Goal: Task Accomplishment & Management: Use online tool/utility

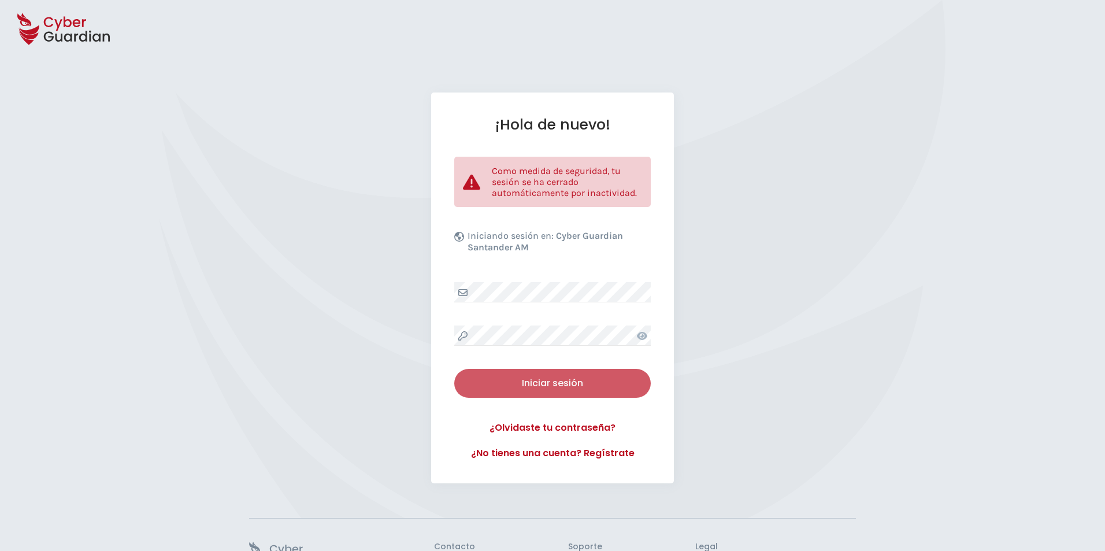
click at [539, 390] on button "Iniciar sesión" at bounding box center [552, 383] width 197 height 29
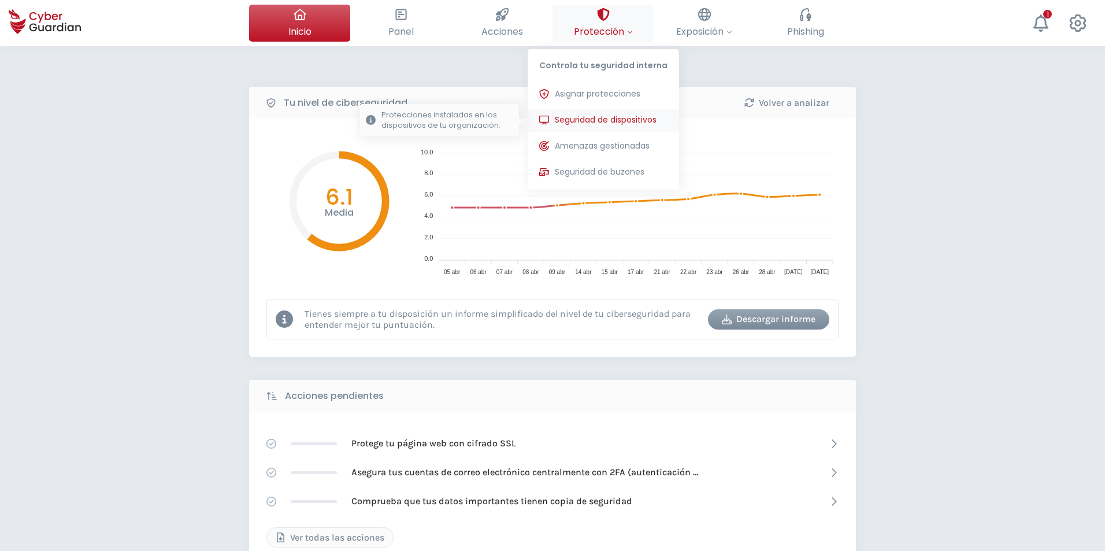
click at [588, 113] on button "Seguridad de dispositivos Protecciones instaladas en los dispositivos de tu org…" at bounding box center [603, 120] width 151 height 23
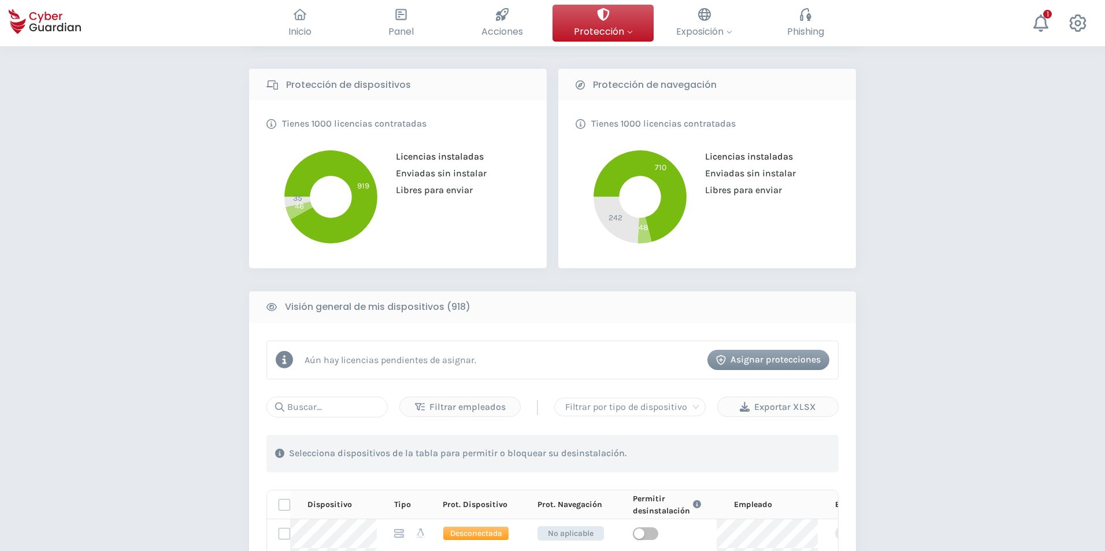
scroll to position [231, 0]
click at [355, 405] on input "text" at bounding box center [326, 406] width 121 height 21
type input "1691"
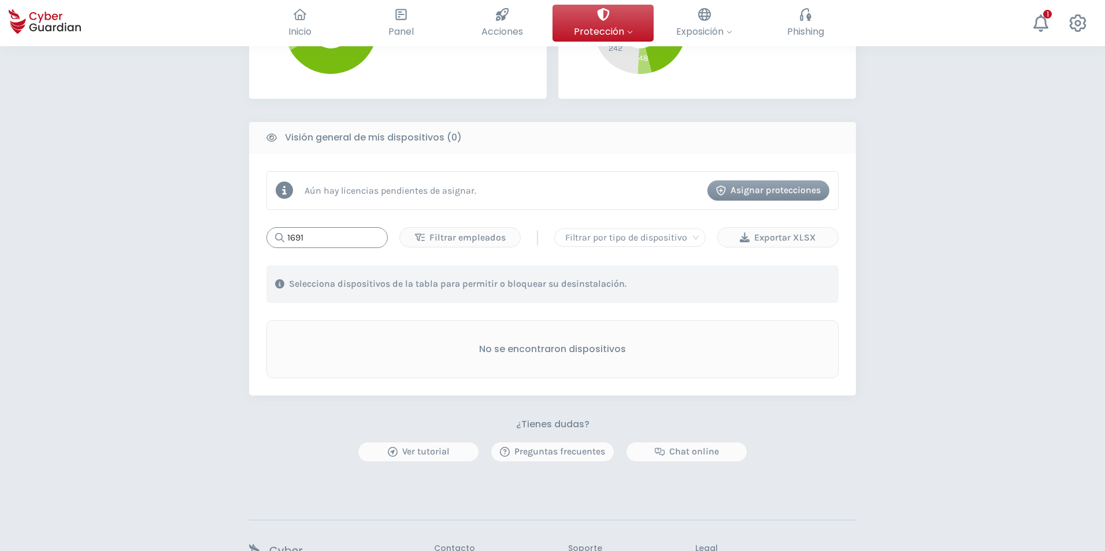
scroll to position [405, 0]
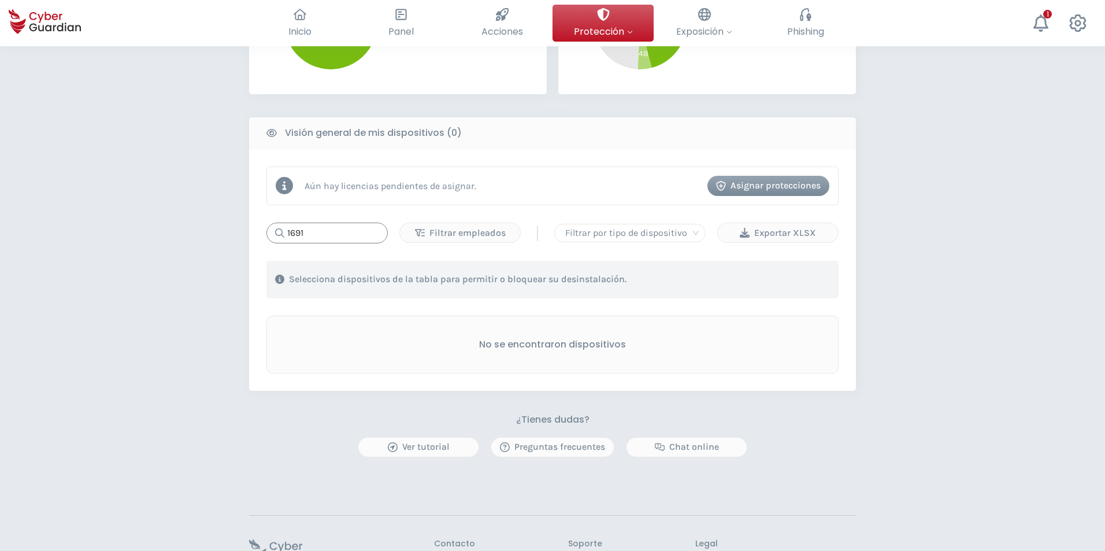
click at [335, 229] on input "1691" at bounding box center [326, 233] width 121 height 21
click at [334, 228] on input "1691" at bounding box center [326, 233] width 121 height 21
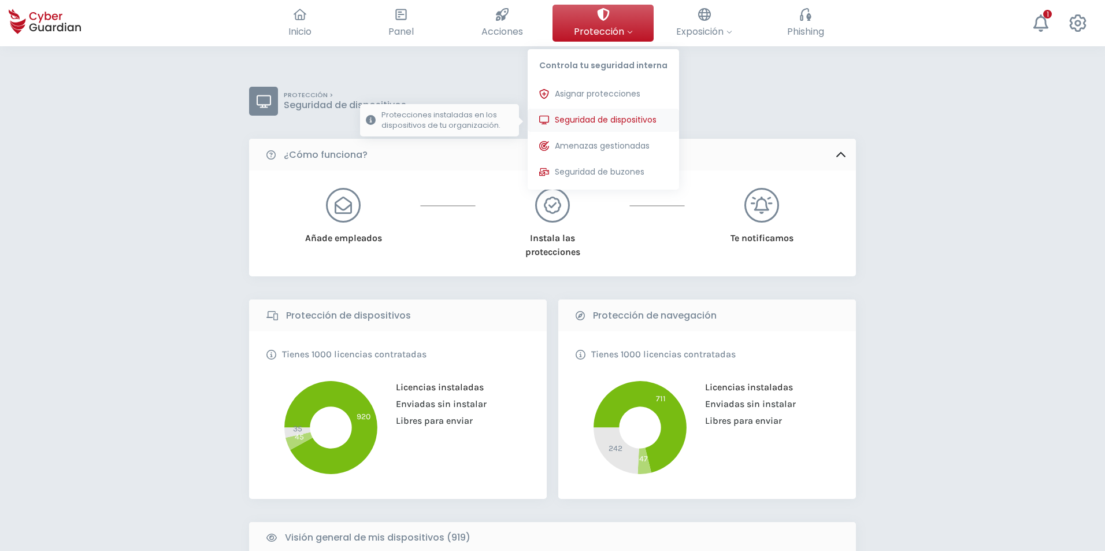
click at [594, 117] on span "Seguridad de dispositivos" at bounding box center [606, 120] width 102 height 12
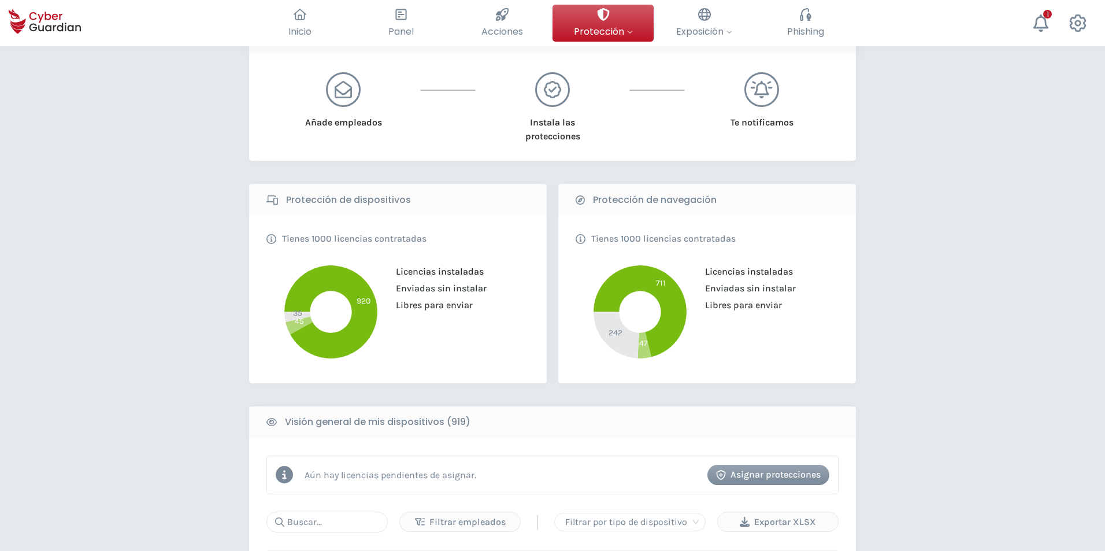
scroll to position [289, 0]
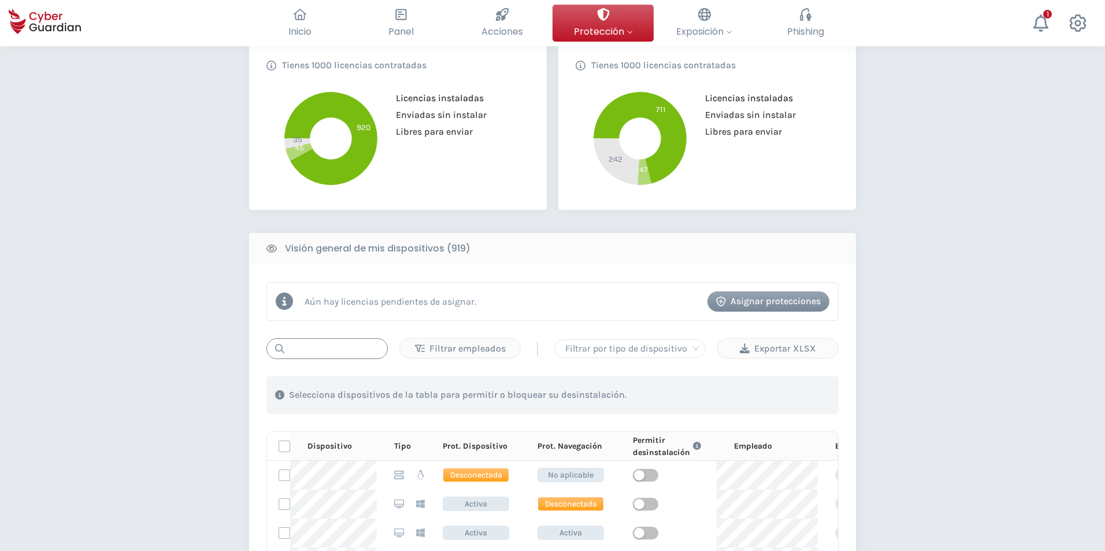
click at [363, 346] on input "text" at bounding box center [326, 348] width 121 height 21
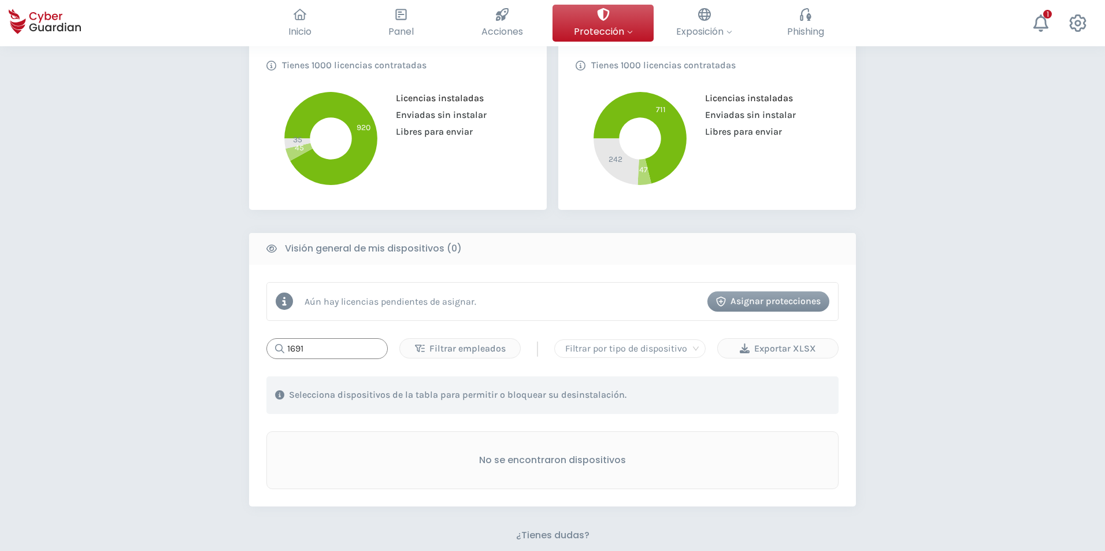
click at [327, 342] on input "1691" at bounding box center [326, 348] width 121 height 21
drag, startPoint x: 283, startPoint y: 347, endPoint x: 294, endPoint y: 351, distance: 11.2
click at [286, 347] on div "1691" at bounding box center [326, 348] width 121 height 21
drag, startPoint x: 288, startPoint y: 349, endPoint x: 347, endPoint y: 376, distance: 65.2
click at [294, 349] on input "1691" at bounding box center [326, 348] width 121 height 21
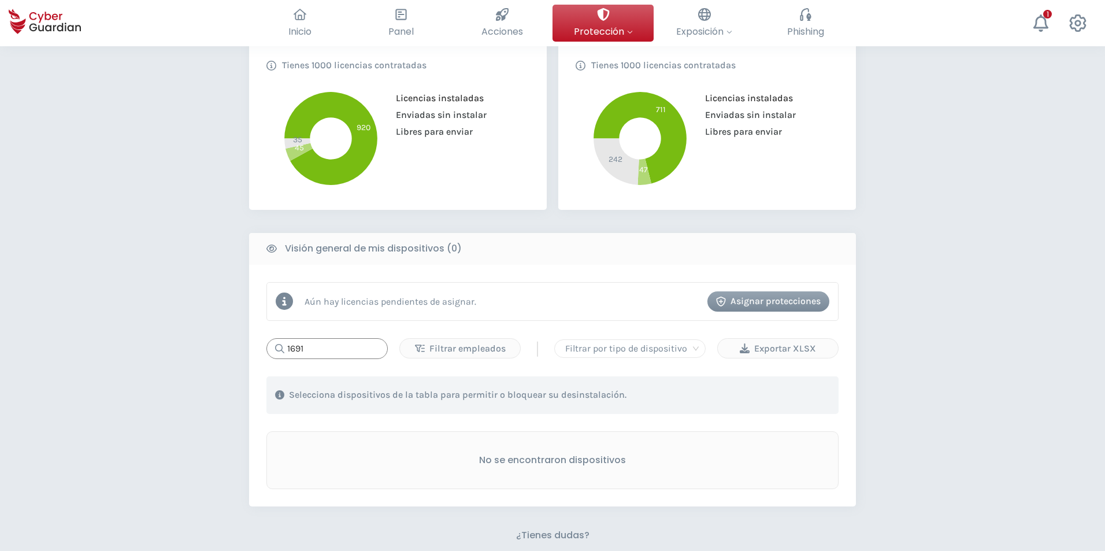
click at [336, 349] on input "1691" at bounding box center [326, 348] width 121 height 21
click at [887, 237] on div "PROTECCIÓN > Seguridad de dispositivos ¿Cómo funciona? Añade empleados Instala …" at bounding box center [552, 255] width 1105 height 996
click at [354, 357] on input "1691" at bounding box center [326, 348] width 121 height 21
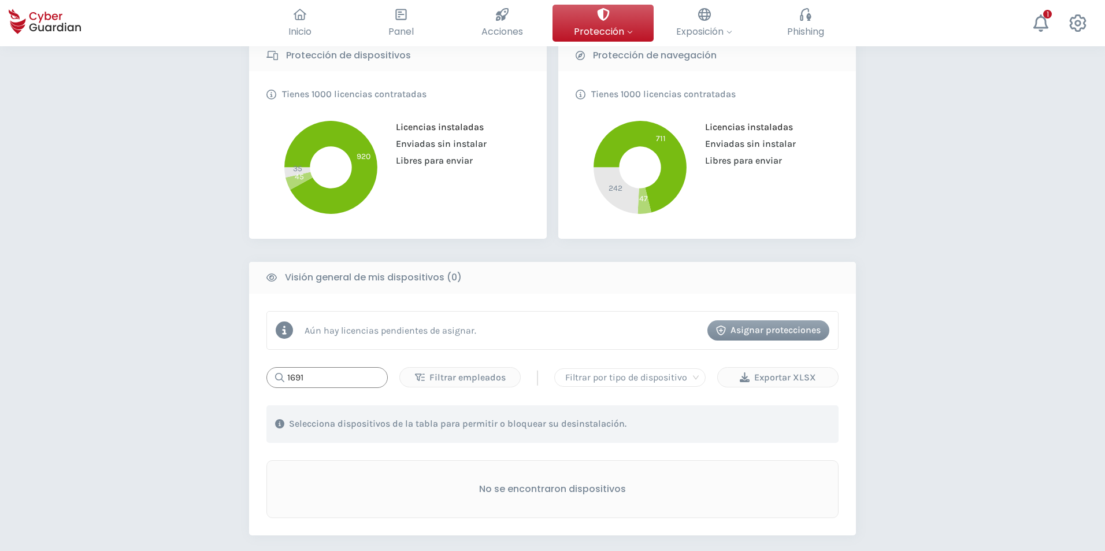
scroll to position [231, 0]
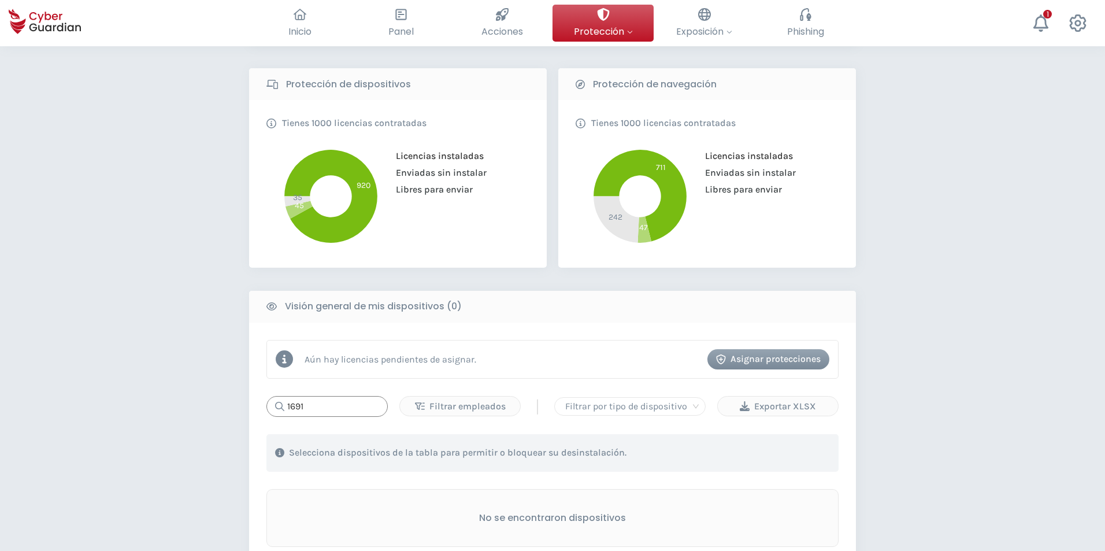
drag, startPoint x: 284, startPoint y: 405, endPoint x: 449, endPoint y: 470, distance: 176.5
click at [301, 411] on input "1691" at bounding box center [326, 406] width 121 height 21
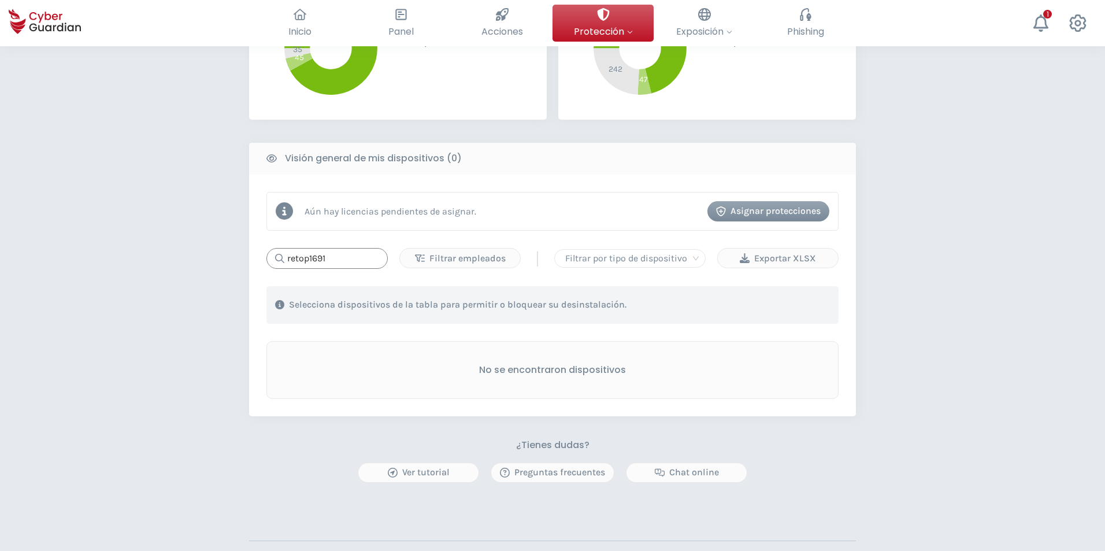
scroll to position [405, 0]
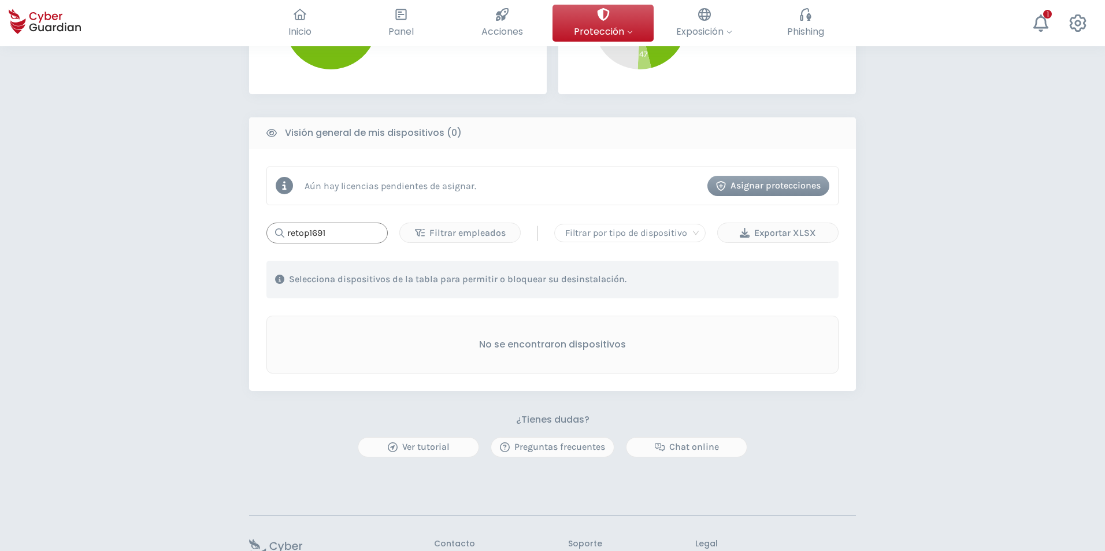
drag, startPoint x: 345, startPoint y: 236, endPoint x: 159, endPoint y: 238, distance: 186.1
click at [159, 237] on div "PROTECCIÓN > Seguridad de dispositivos ¿Cómo funciona? Añade empleados Instala …" at bounding box center [552, 140] width 1105 height 996
type input "1691"
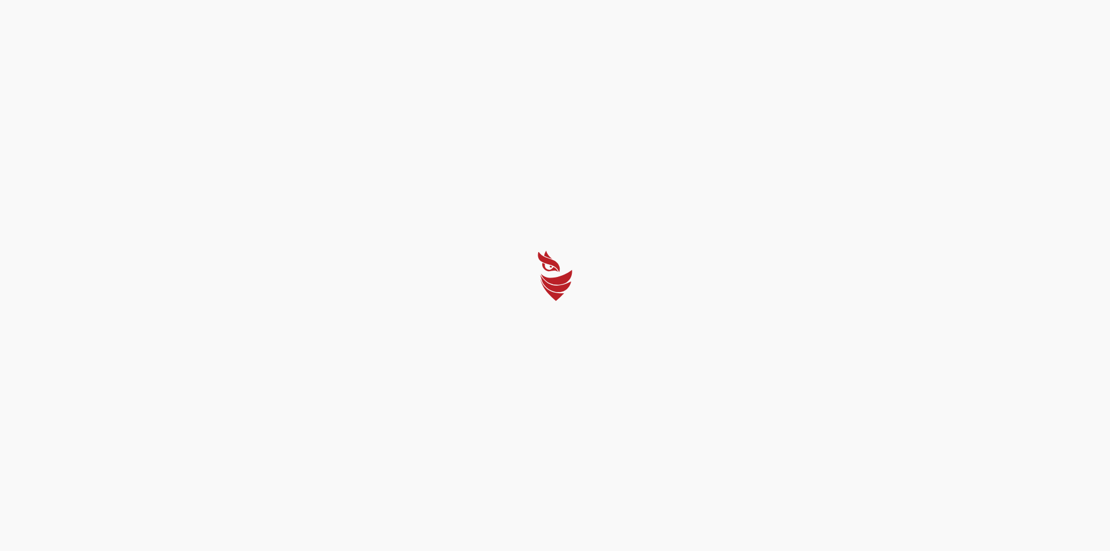
click at [595, 375] on div at bounding box center [555, 275] width 1110 height 551
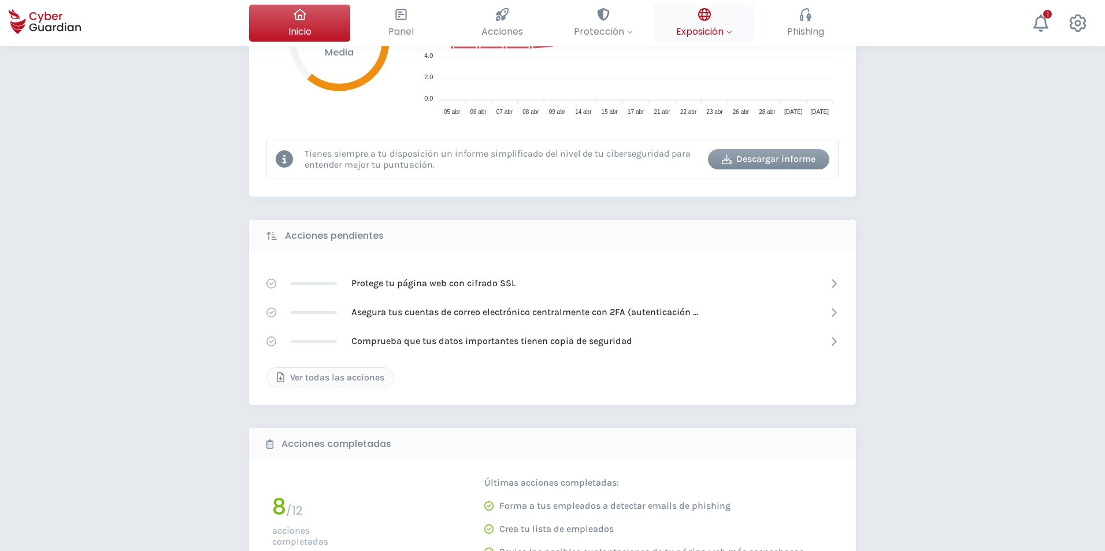
scroll to position [58, 0]
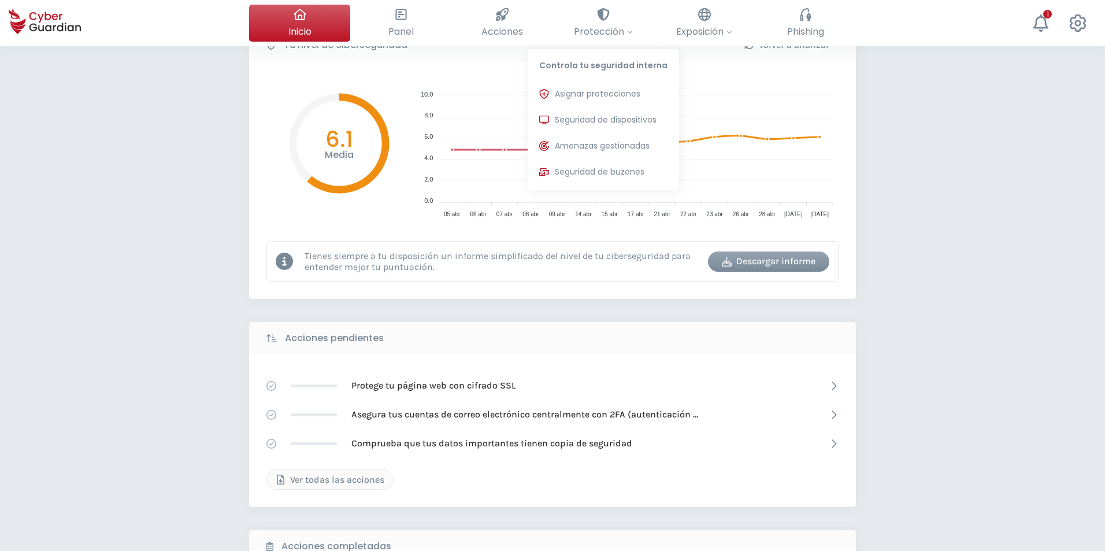
drag, startPoint x: 587, startPoint y: 123, endPoint x: 1096, endPoint y: 262, distance: 527.2
click at [588, 123] on span "Seguridad de dispositivos" at bounding box center [606, 120] width 102 height 12
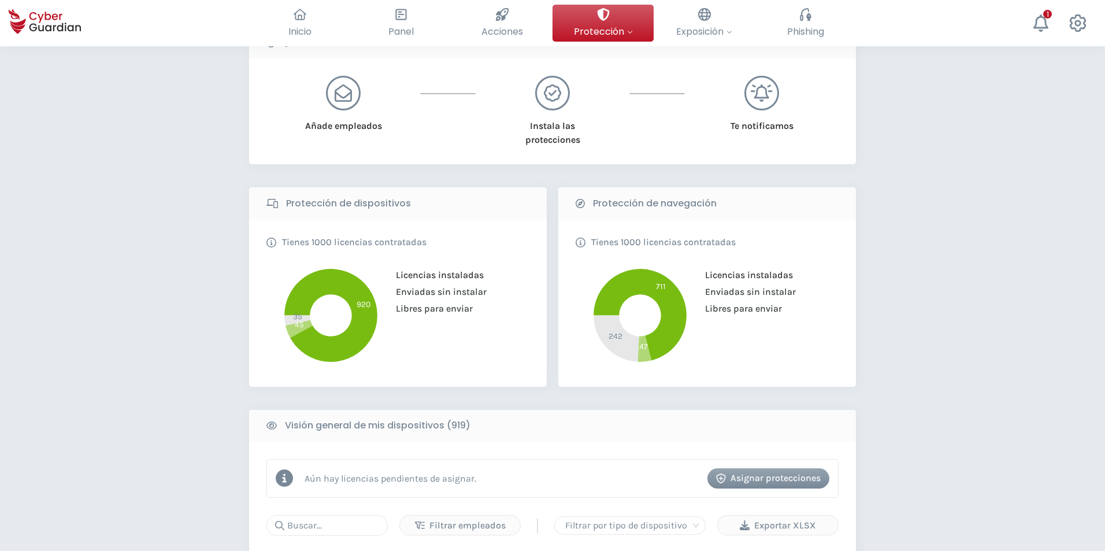
scroll to position [289, 0]
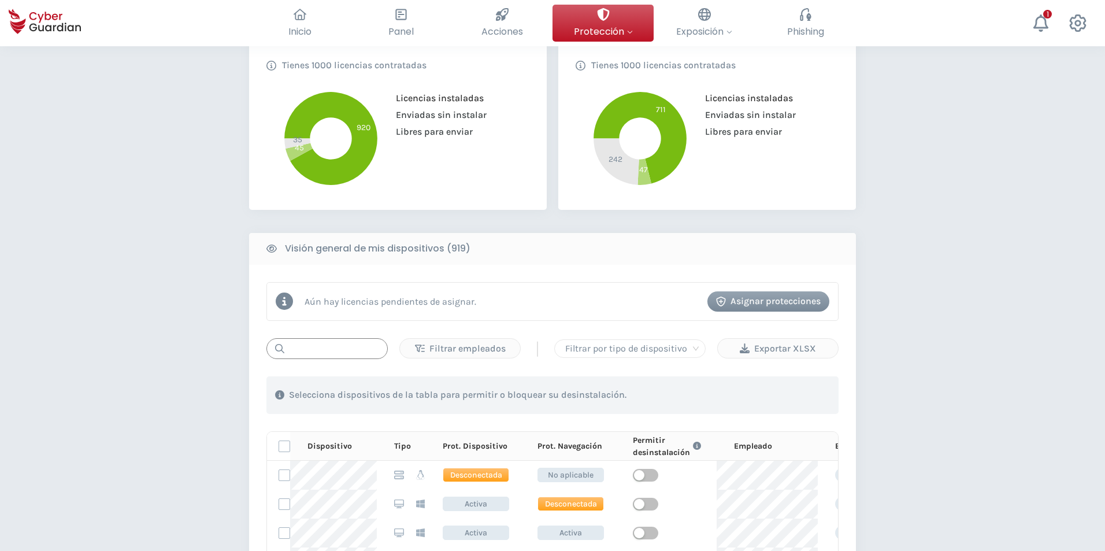
drag, startPoint x: 336, startPoint y: 338, endPoint x: 334, endPoint y: 343, distance: 6.0
click at [336, 339] on input "text" at bounding box center [326, 348] width 121 height 21
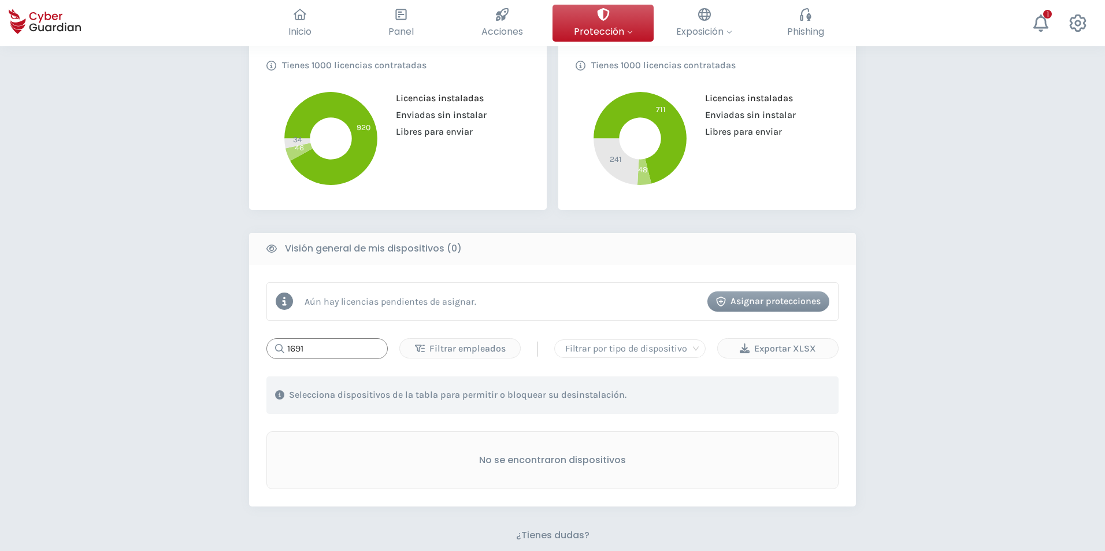
type input "1691"
click at [355, 354] on input "1691" at bounding box center [326, 348] width 121 height 21
drag, startPoint x: 355, startPoint y: 354, endPoint x: 0, endPoint y: 346, distance: 355.6
click at [0, 346] on div "PROTECCIÓN > Seguridad de dispositivos ¿Cómo funciona? Añade empleados Instala …" at bounding box center [552, 255] width 1105 height 996
